Goal: Information Seeking & Learning: Check status

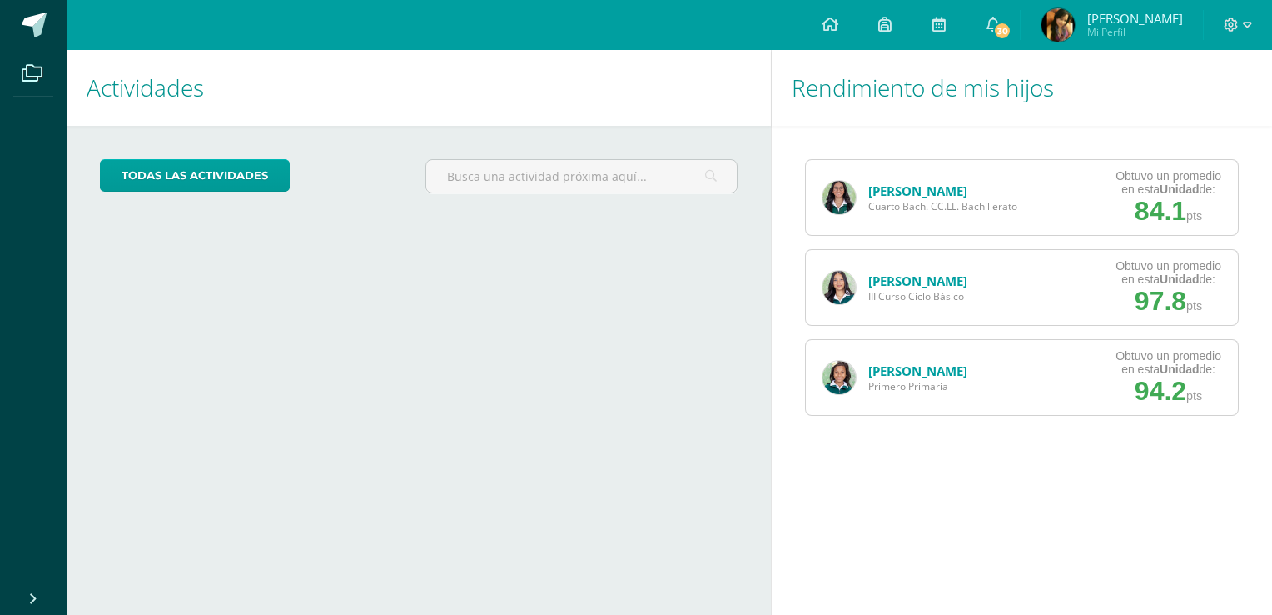
click at [877, 195] on link "[PERSON_NAME]" at bounding box center [918, 190] width 99 height 17
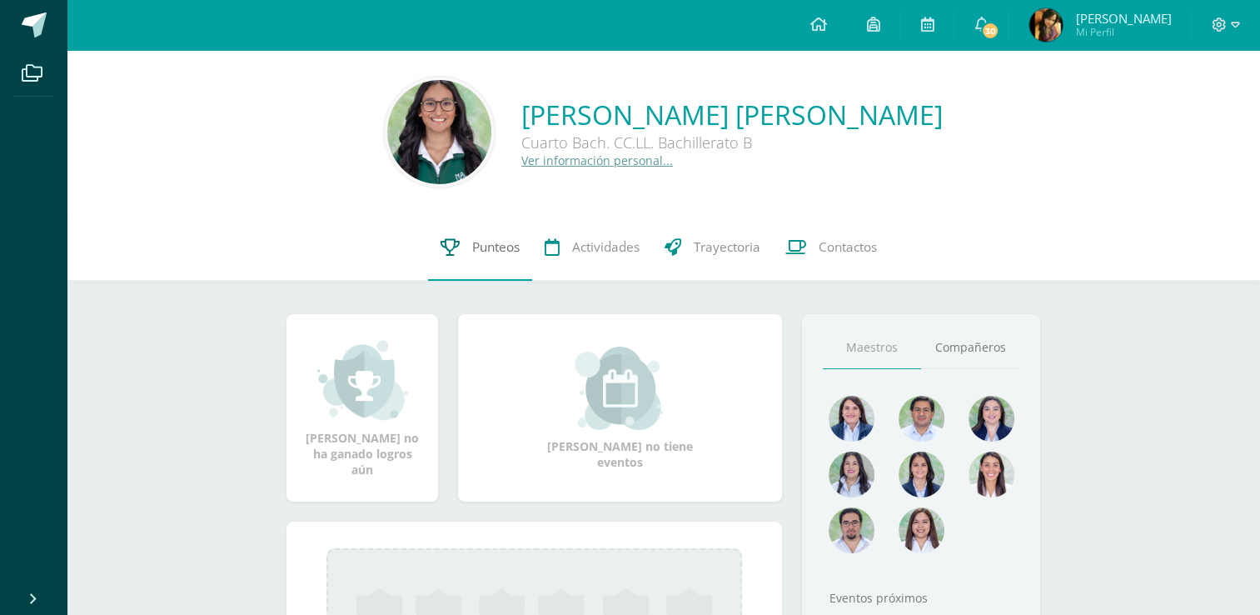
click at [486, 228] on link "Punteos" at bounding box center [480, 247] width 104 height 67
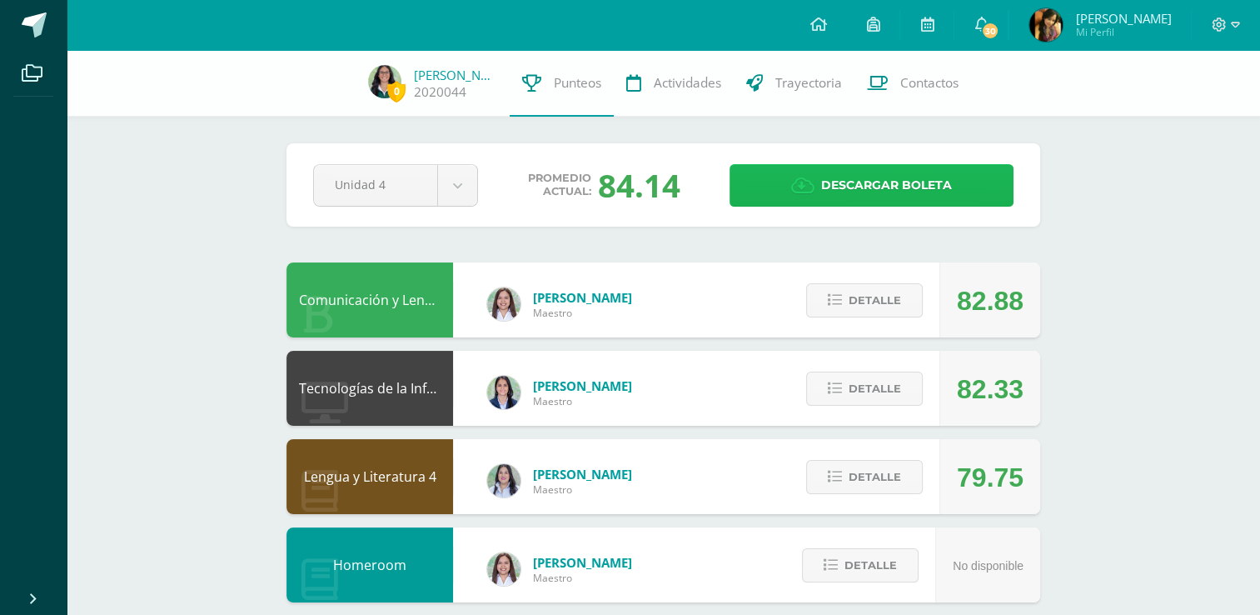
click at [943, 182] on span "Descargar boleta" at bounding box center [886, 185] width 131 height 41
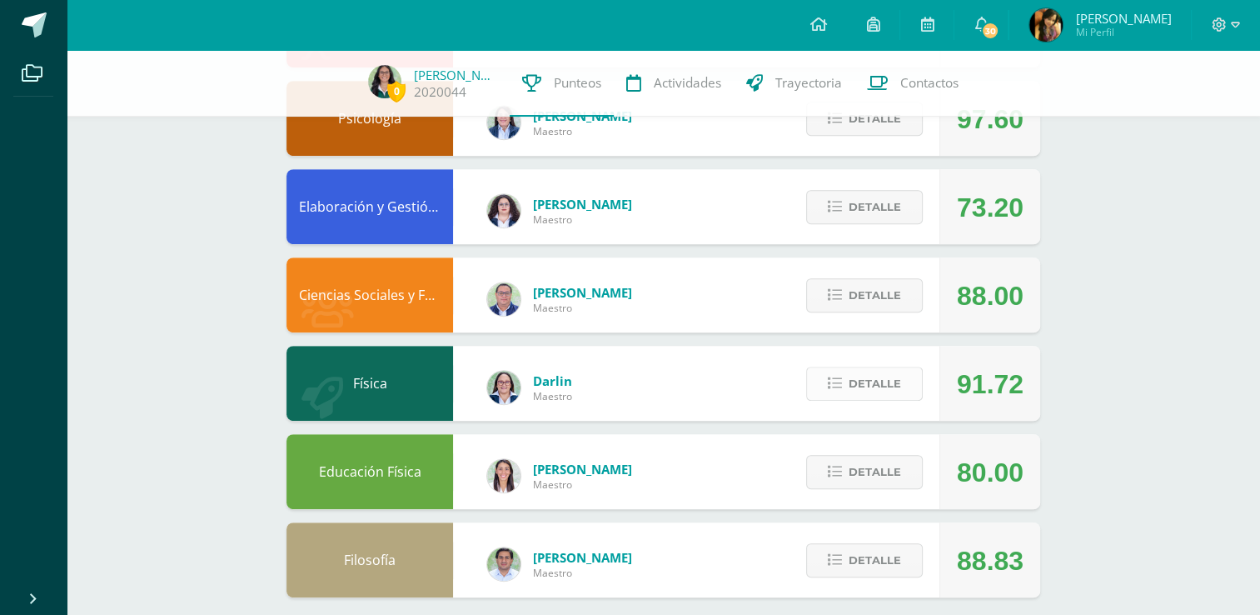
click at [879, 391] on span "Detalle" at bounding box center [875, 383] width 52 height 31
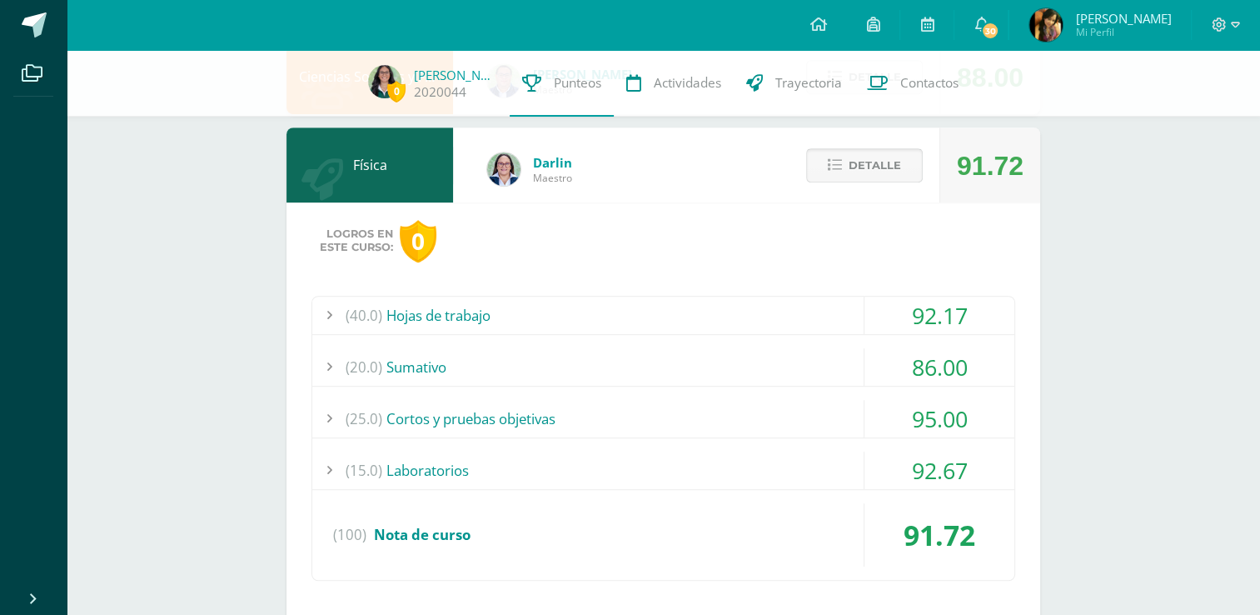
scroll to position [939, 0]
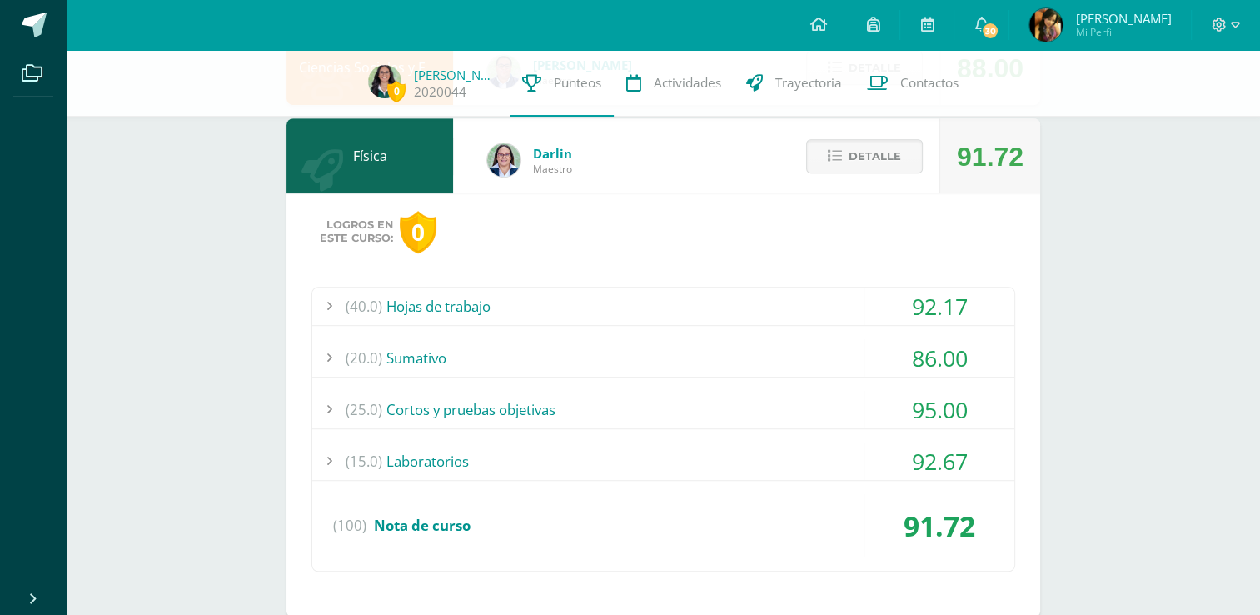
click at [788, 398] on div "(25.0) Cortos y pruebas objetivas" at bounding box center [663, 409] width 702 height 37
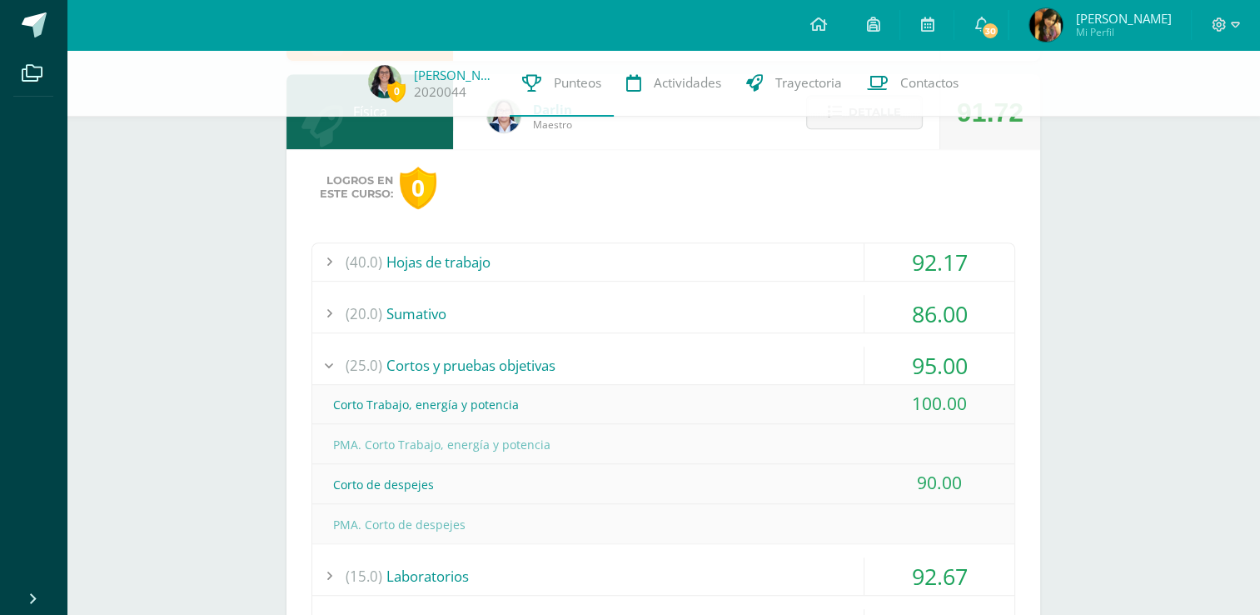
scroll to position [979, 0]
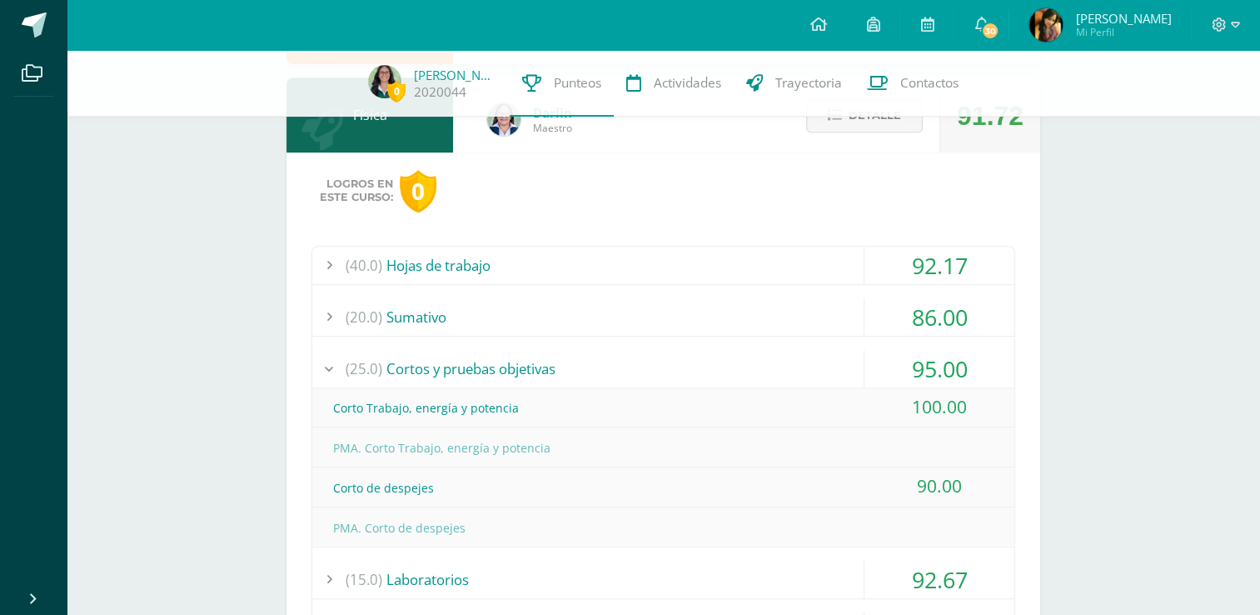
click at [783, 361] on div "(25.0) Cortos y pruebas objetivas" at bounding box center [663, 368] width 702 height 37
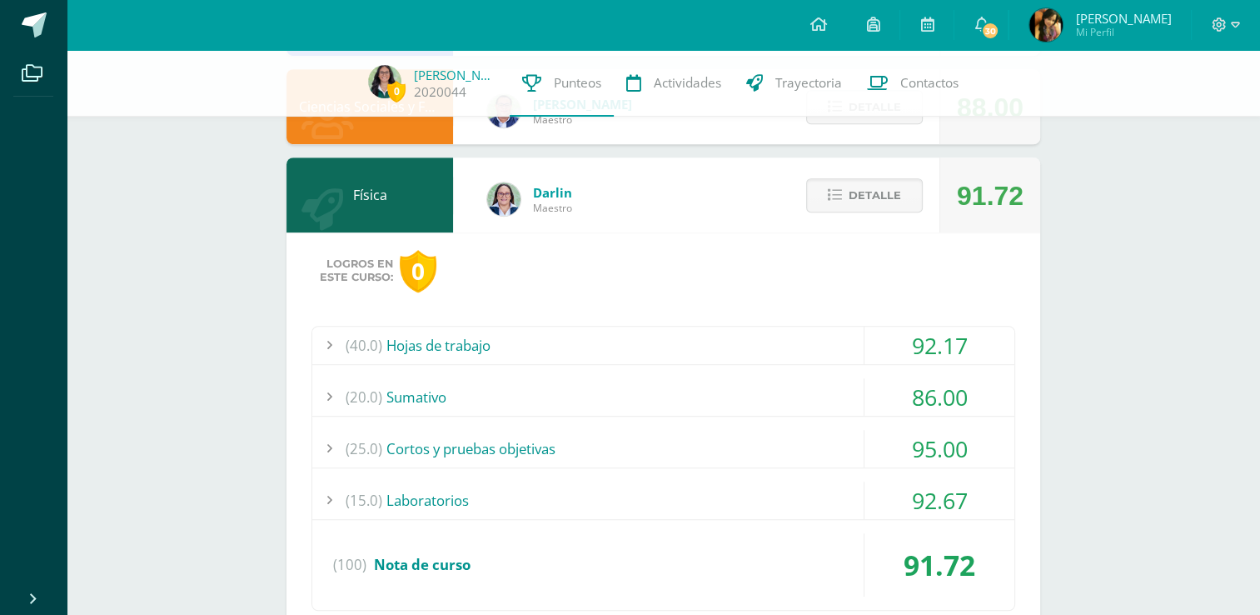
scroll to position [883, 0]
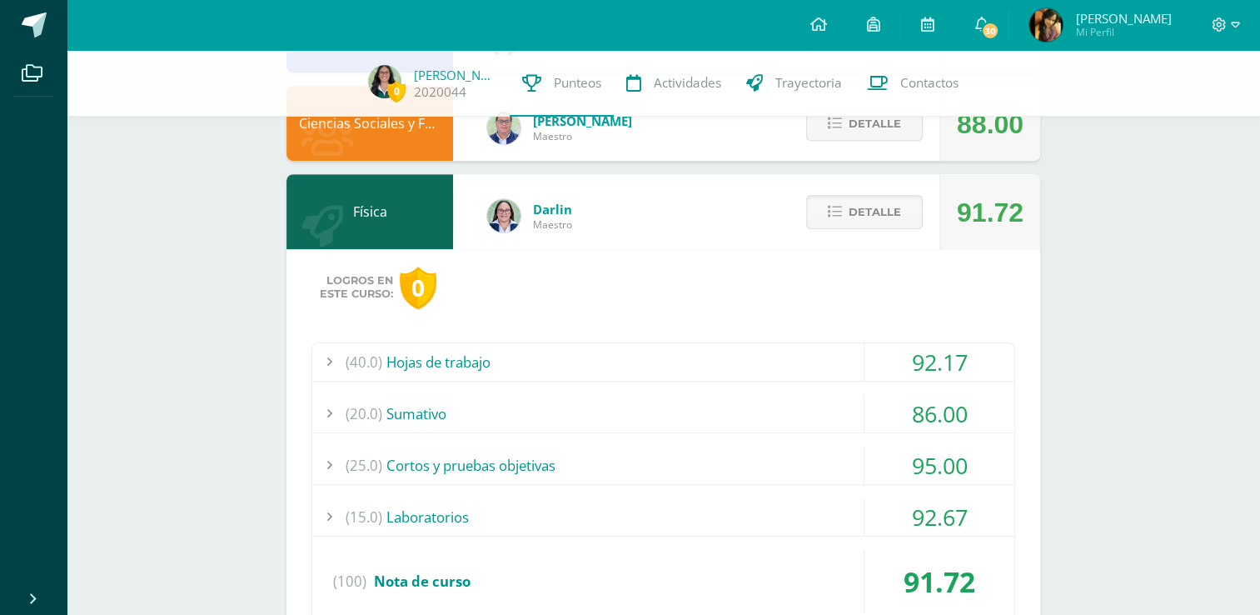
click at [899, 210] on span "Detalle" at bounding box center [875, 212] width 52 height 31
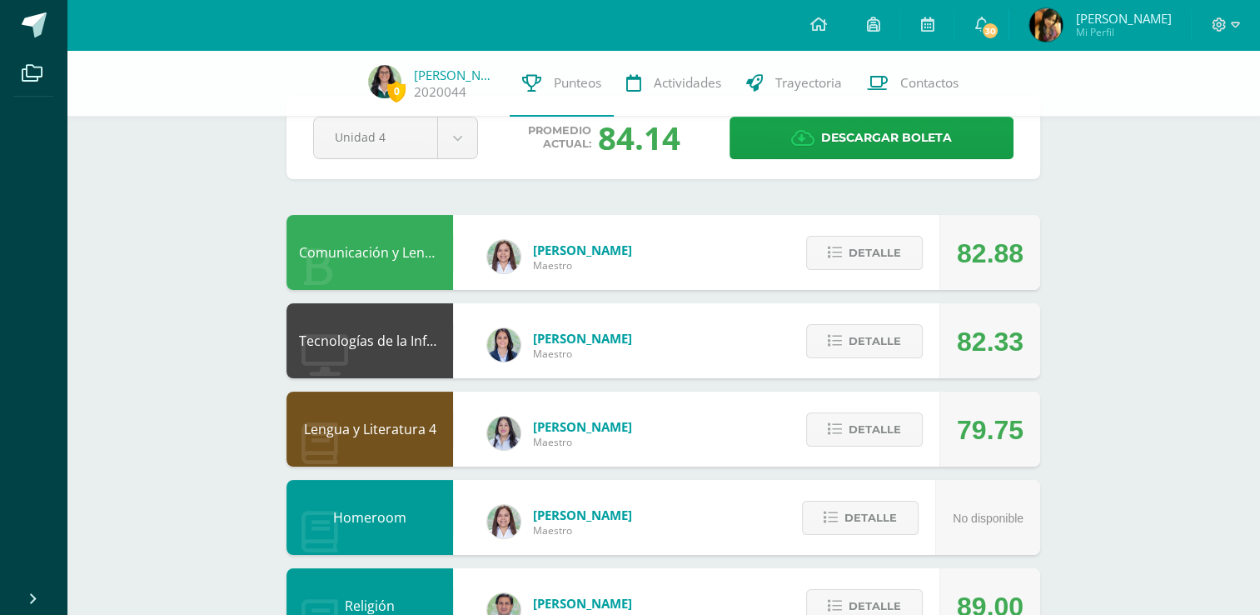
scroll to position [0, 0]
